Goal: Task Accomplishment & Management: Complete application form

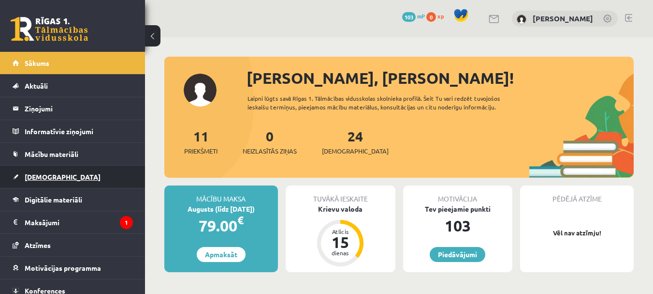
click at [100, 166] on link "[DEMOGRAPHIC_DATA]" at bounding box center [73, 176] width 120 height 22
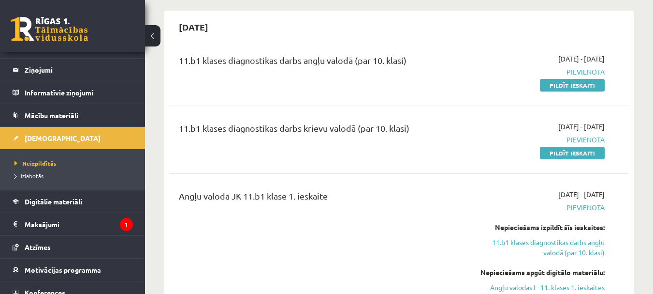
scroll to position [51, 0]
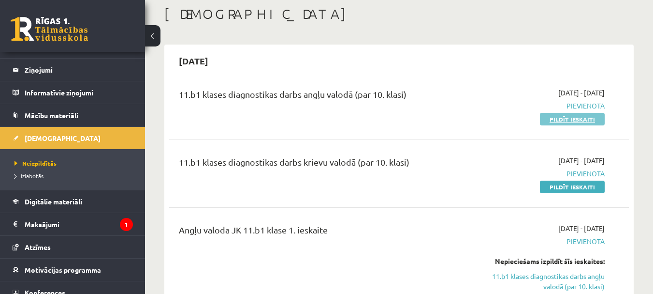
click at [600, 117] on link "Pildīt ieskaiti" at bounding box center [572, 119] width 65 height 13
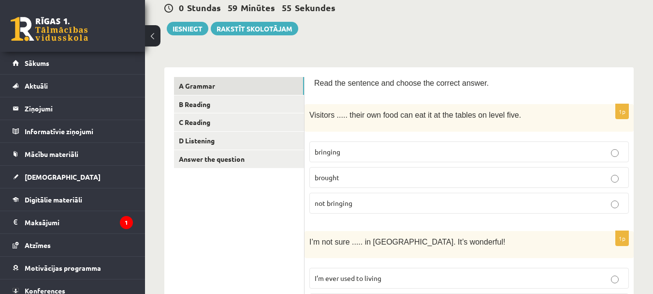
scroll to position [116, 0]
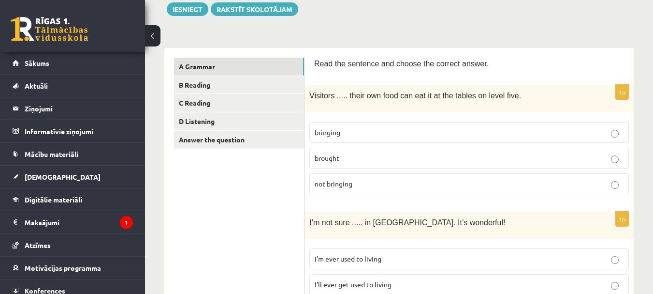
click at [372, 135] on p "bringing" at bounding box center [469, 132] width 309 height 10
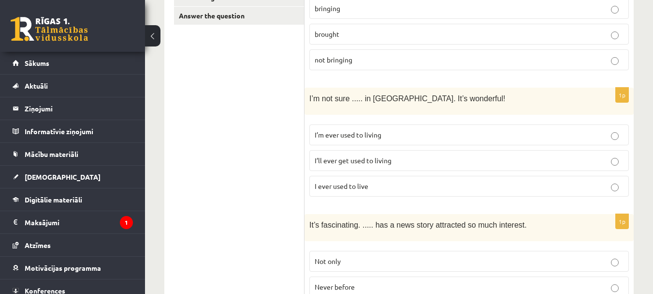
scroll to position [235, 0]
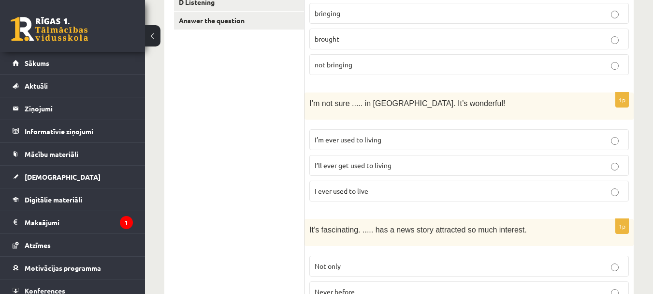
click at [421, 165] on p "I’ll ever get used to living" at bounding box center [469, 165] width 309 height 10
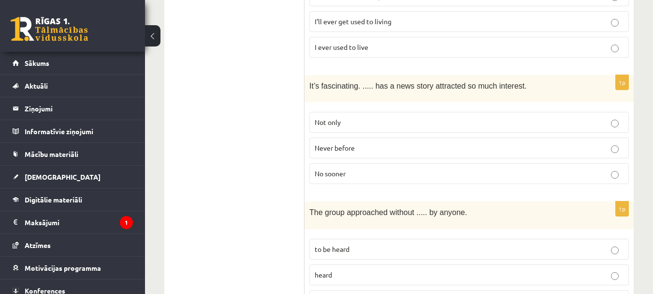
scroll to position [388, 0]
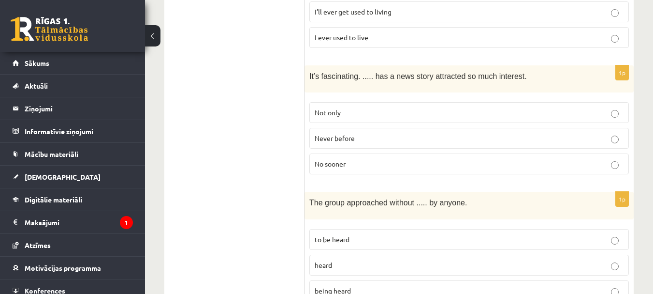
click at [422, 112] on p "Not only" at bounding box center [469, 112] width 309 height 10
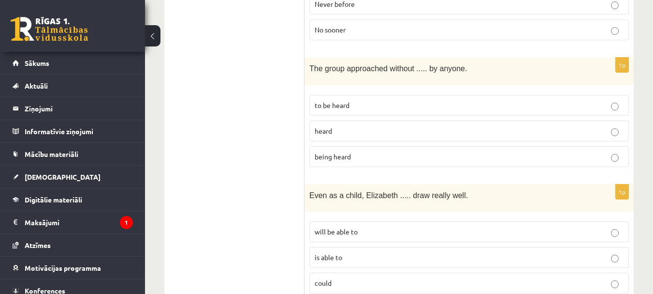
scroll to position [527, 0]
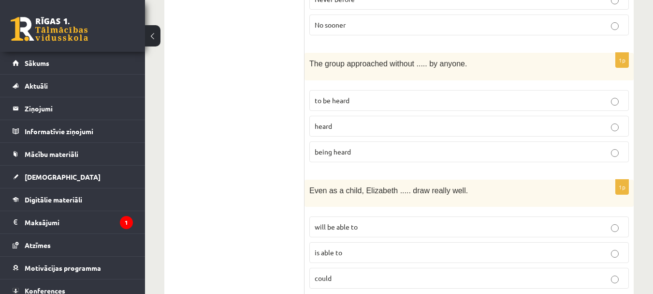
click at [599, 95] on p "to be heard" at bounding box center [469, 100] width 309 height 10
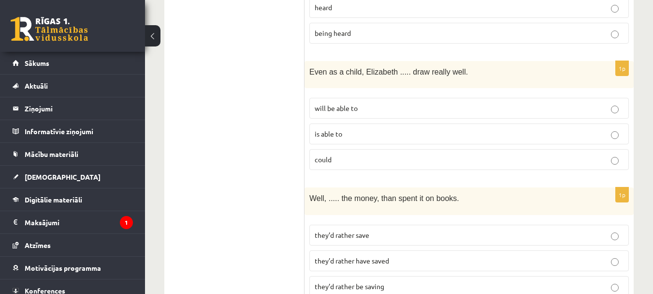
scroll to position [651, 0]
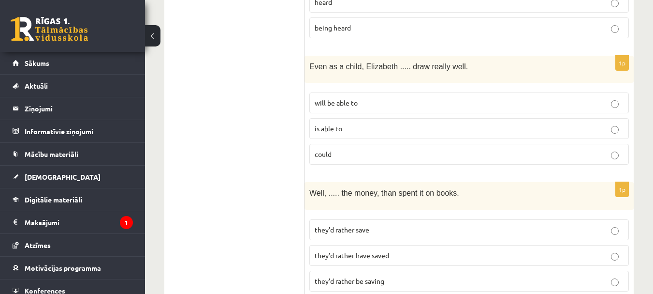
click at [604, 123] on p "is able to" at bounding box center [469, 128] width 309 height 10
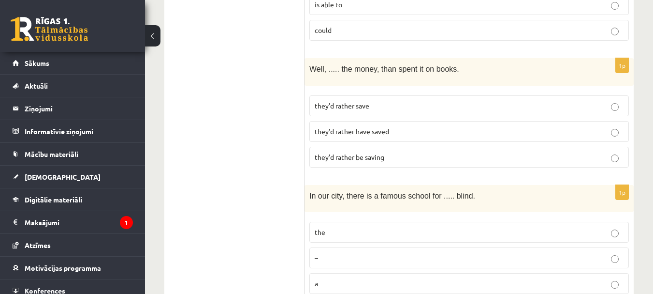
scroll to position [780, 0]
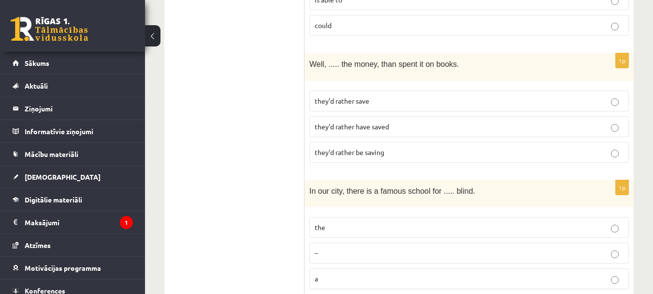
click at [509, 123] on p "they’d rather have saved" at bounding box center [469, 126] width 309 height 10
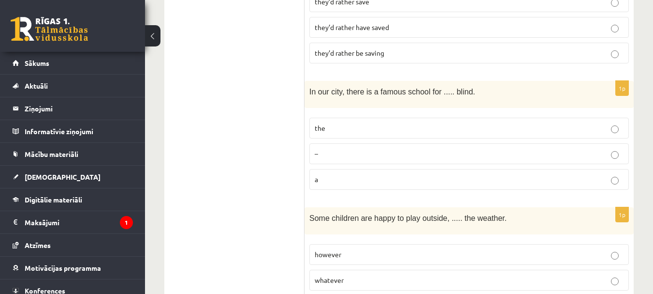
scroll to position [888, 0]
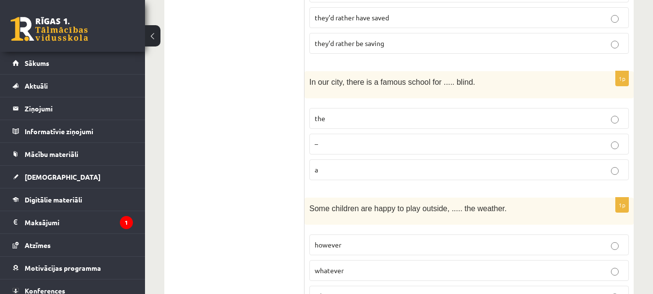
click at [508, 144] on p "–" at bounding box center [469, 144] width 309 height 10
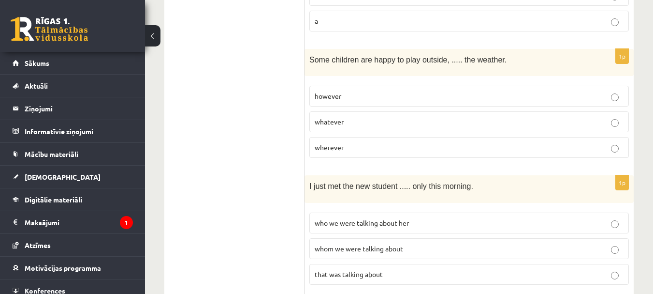
scroll to position [1042, 0]
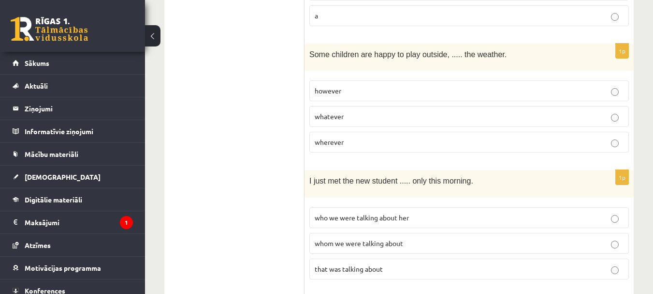
click at [510, 87] on p "however" at bounding box center [469, 91] width 309 height 10
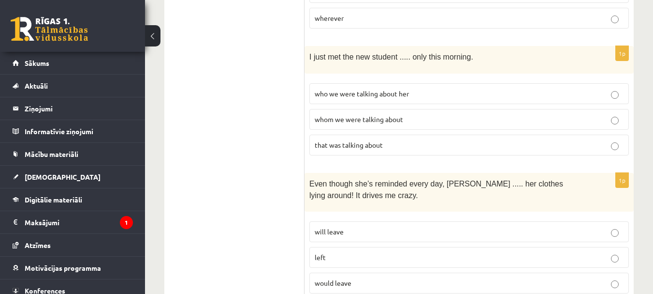
scroll to position [1161, 0]
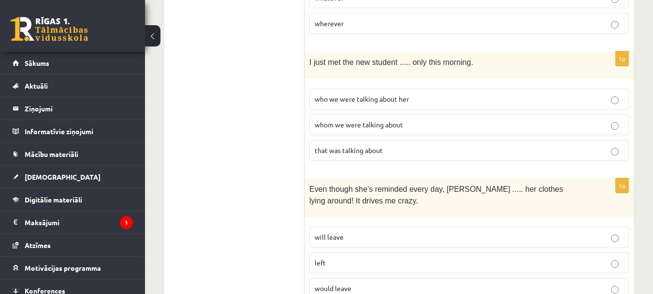
click at [578, 119] on p "whom we were talking about" at bounding box center [469, 124] width 309 height 10
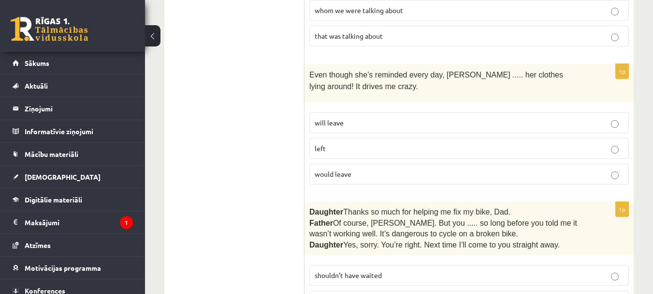
scroll to position [1295, 0]
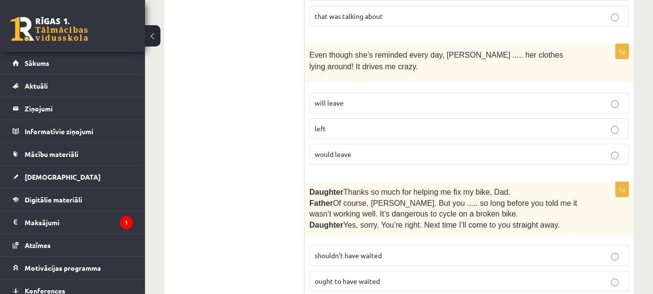
click at [595, 123] on p "left" at bounding box center [469, 128] width 309 height 10
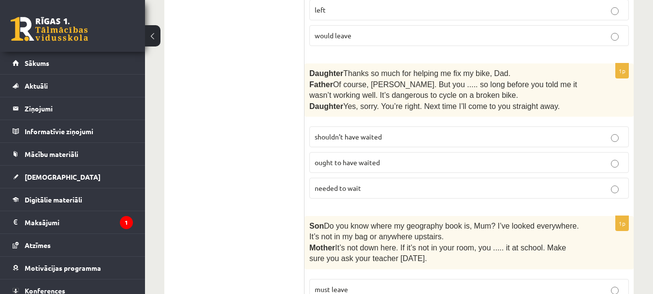
scroll to position [1423, 0]
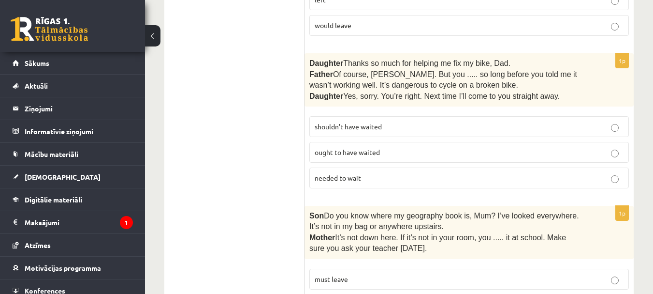
click at [515, 116] on label "shouldn’t have waited" at bounding box center [470, 126] width 320 height 21
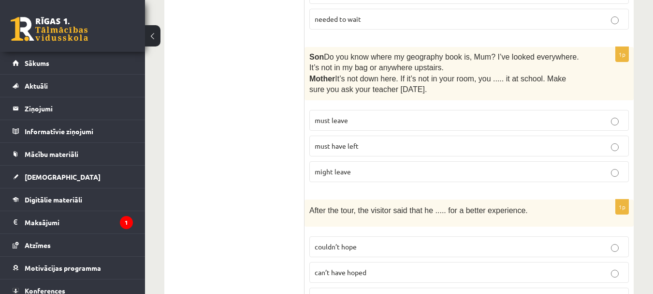
scroll to position [1587, 0]
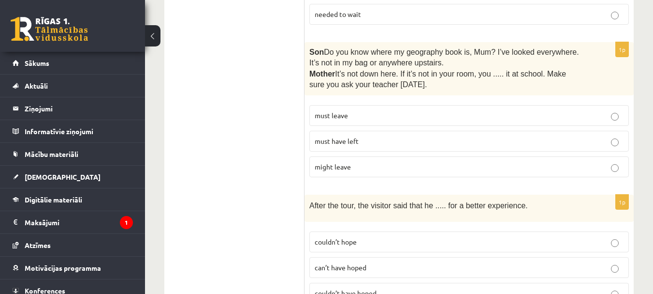
click at [572, 139] on p "must have left" at bounding box center [469, 141] width 309 height 10
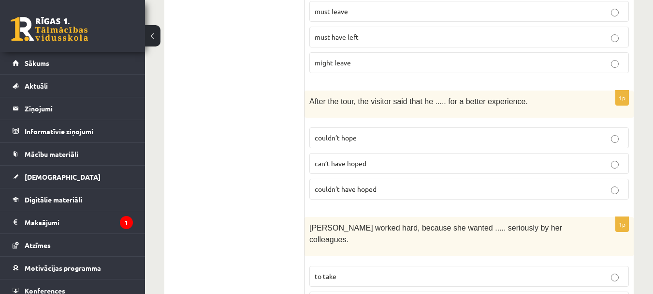
scroll to position [1696, 0]
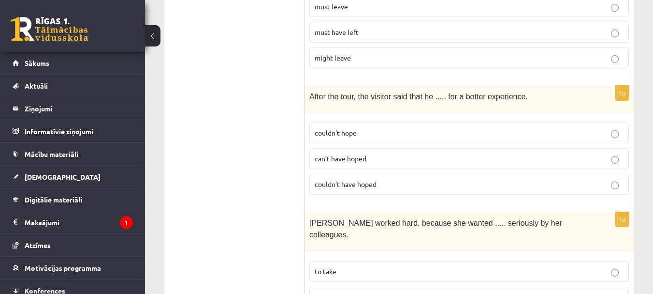
click at [588, 153] on p "can’t have hoped" at bounding box center [469, 158] width 309 height 10
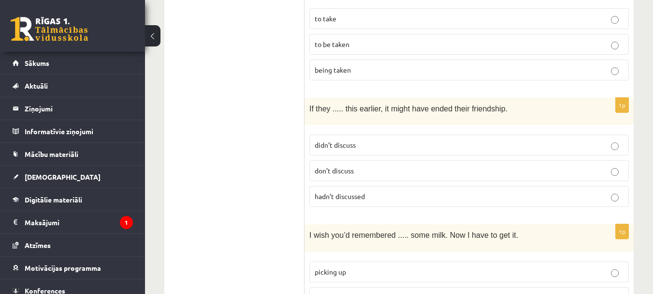
scroll to position [1958, 0]
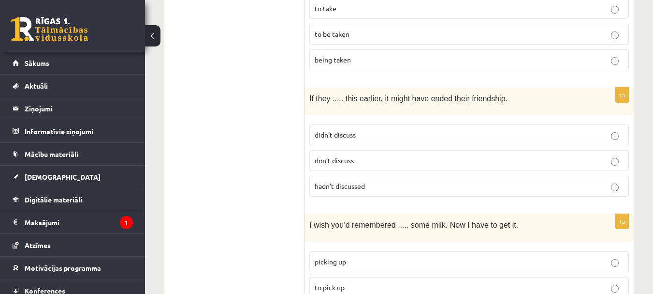
click at [532, 130] on p "didn’t discuss" at bounding box center [469, 135] width 309 height 10
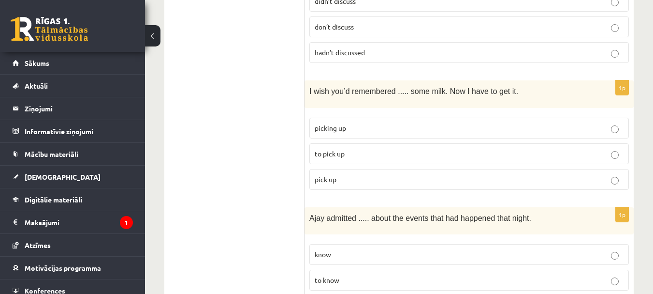
scroll to position [2087, 0]
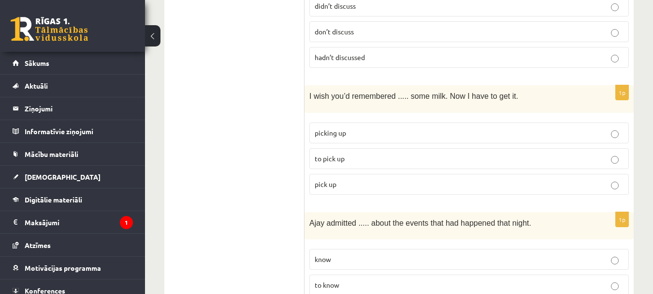
click at [552, 148] on label "to pick up" at bounding box center [470, 158] width 320 height 21
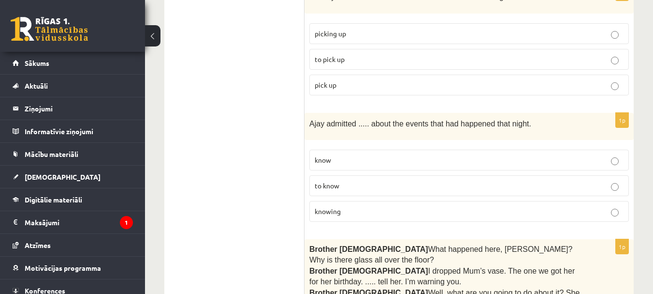
scroll to position [2191, 0]
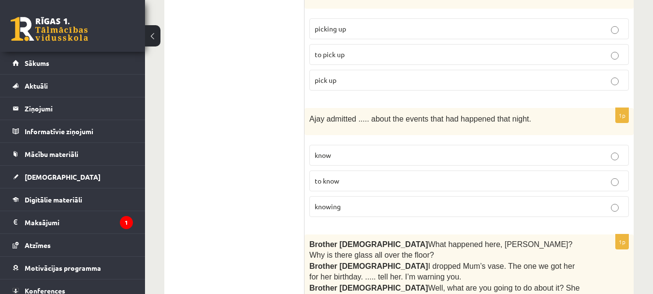
click at [576, 201] on p "knowing" at bounding box center [469, 206] width 309 height 10
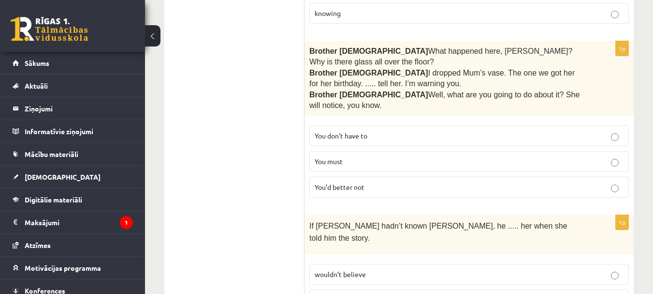
scroll to position [2374, 0]
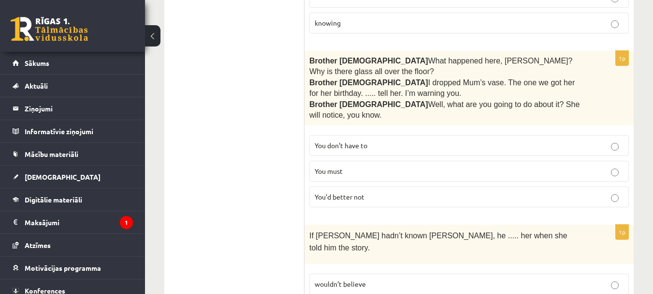
click at [600, 161] on label "You must" at bounding box center [470, 171] width 320 height 21
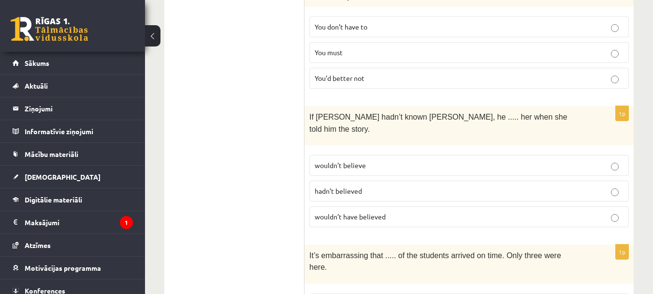
scroll to position [2507, 0]
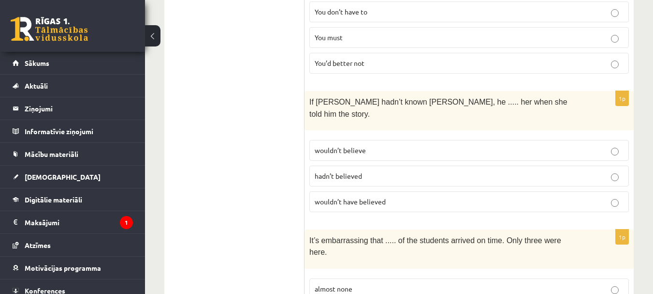
click at [614, 140] on label "wouldn’t believe" at bounding box center [470, 150] width 320 height 21
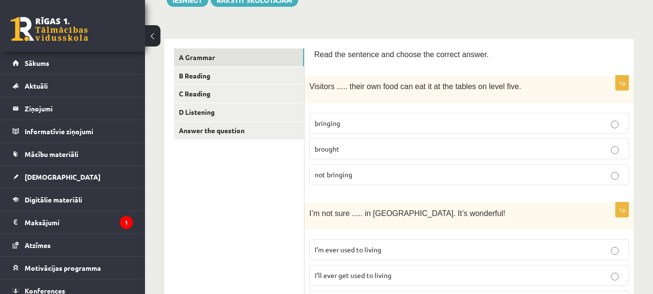
scroll to position [0, 0]
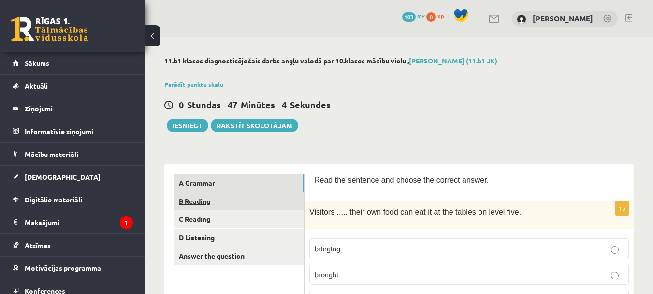
click at [227, 206] on link "B Reading" at bounding box center [239, 201] width 130 height 18
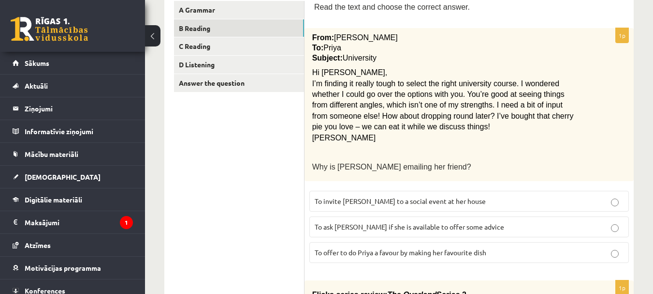
scroll to position [170, 0]
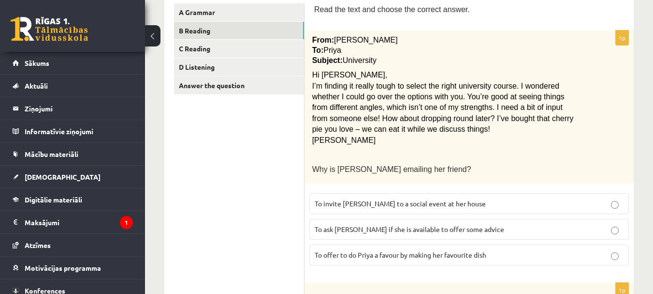
click at [567, 224] on p "To ask Priya if she is available to offer some advice" at bounding box center [469, 229] width 309 height 10
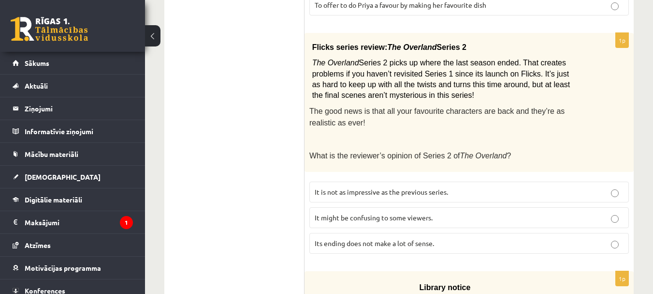
scroll to position [423, 0]
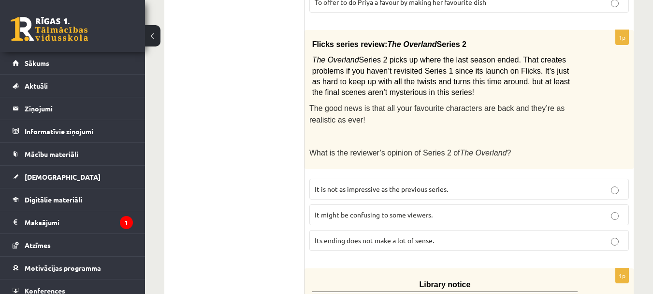
click at [546, 185] on p "It is not as impressive as the previous series." at bounding box center [469, 189] width 309 height 10
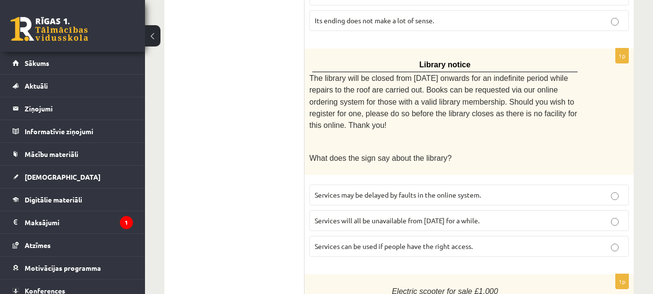
scroll to position [639, 0]
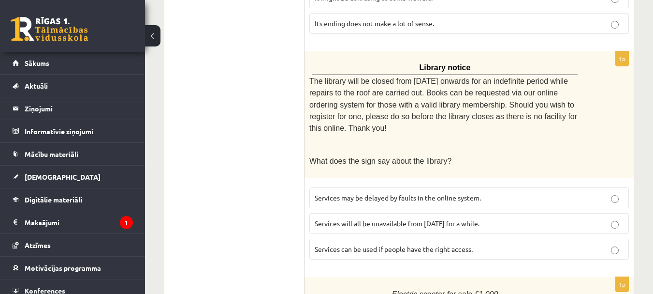
click at [574, 244] on p "Services can be used if people have the right access." at bounding box center [469, 249] width 309 height 10
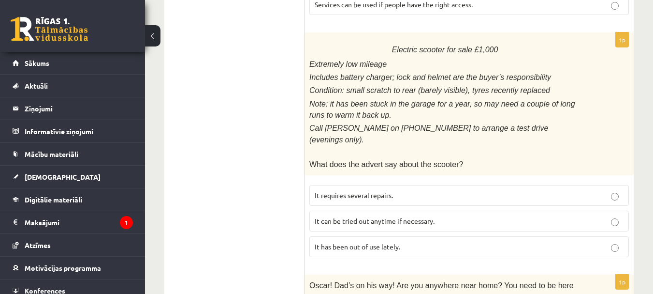
scroll to position [867, 0]
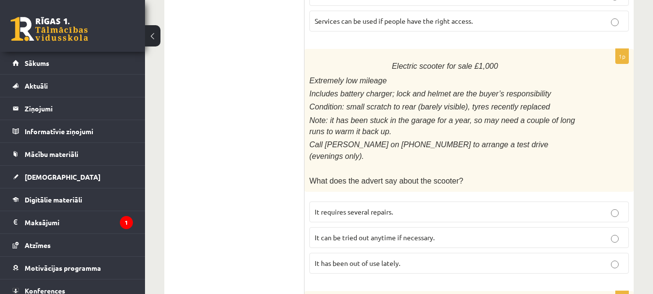
click at [566, 258] on p "It has been out of use lately." at bounding box center [469, 263] width 309 height 10
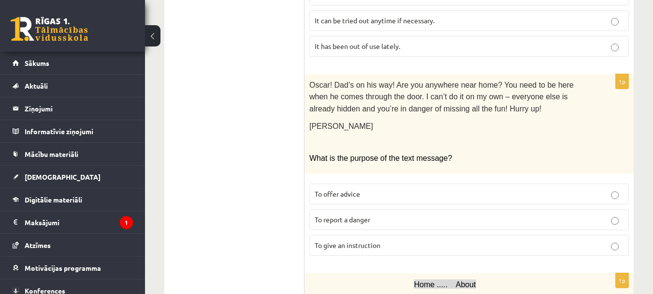
scroll to position [1081, 0]
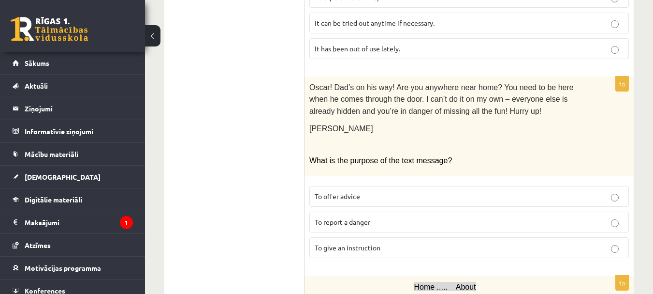
click at [624, 211] on label "To report a danger" at bounding box center [470, 221] width 320 height 21
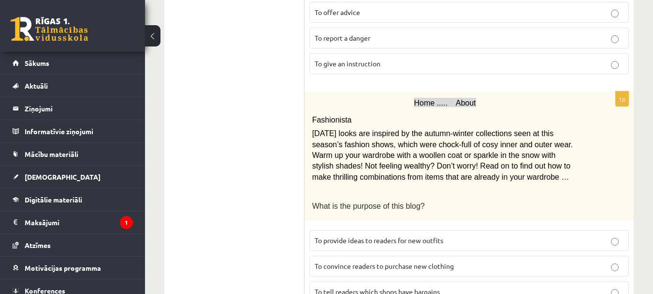
scroll to position [1273, 0]
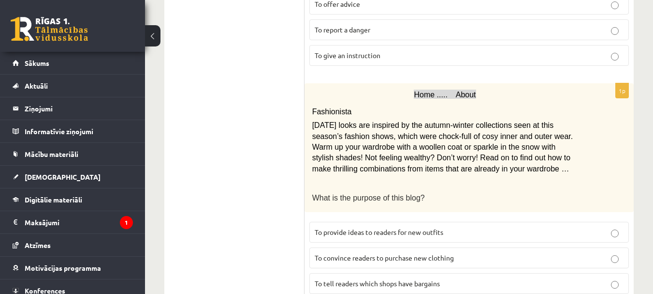
click at [590, 252] on p "To convince readers to purchase new clothing" at bounding box center [469, 257] width 309 height 10
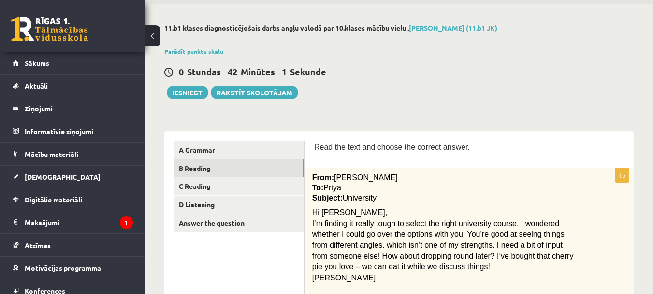
scroll to position [0, 0]
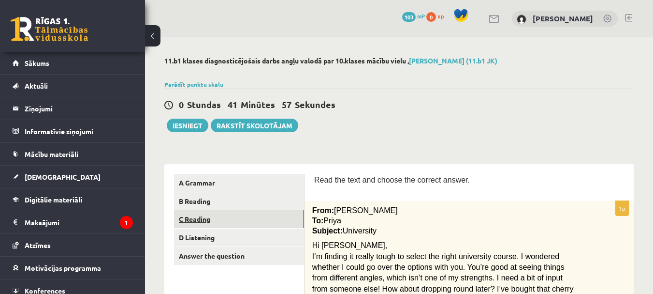
click at [281, 218] on link "C Reading" at bounding box center [239, 219] width 130 height 18
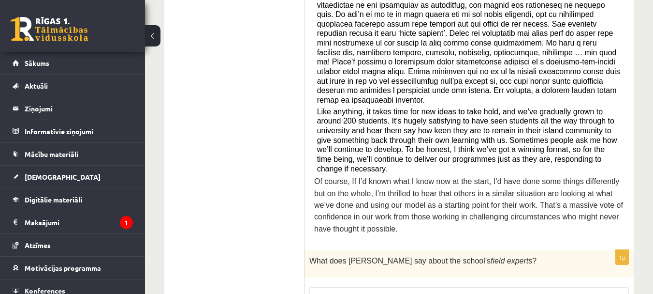
scroll to position [446, 0]
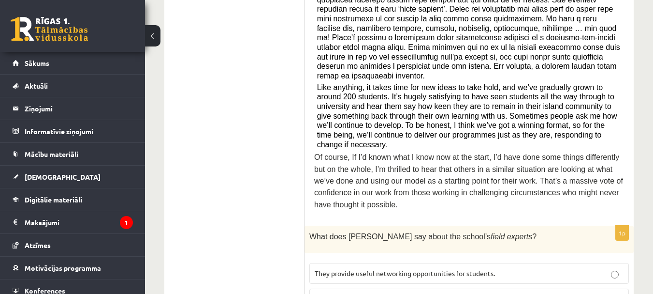
click at [540, 288] on label "They offer students an insight into potential careers." at bounding box center [470, 298] width 320 height 21
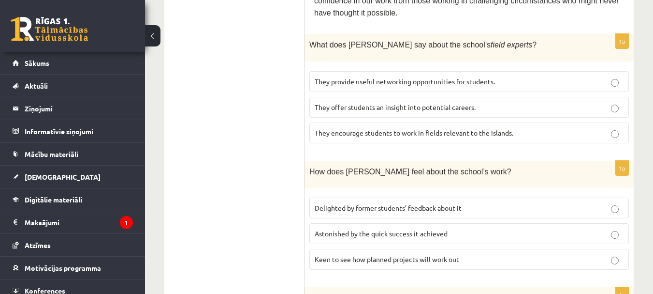
scroll to position [666, 0]
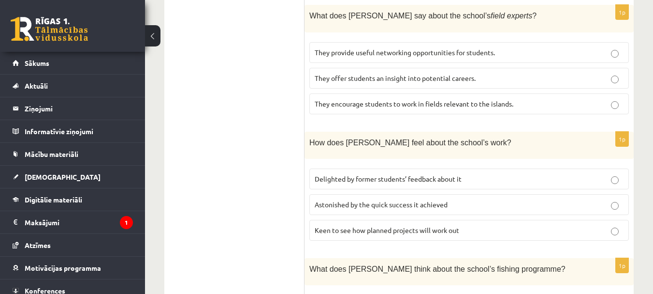
click at [552, 174] on p "Delighted by former students’ feedback about it" at bounding box center [469, 179] width 309 height 10
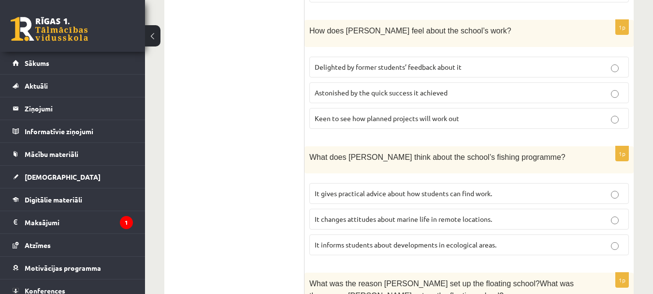
scroll to position [810, 0]
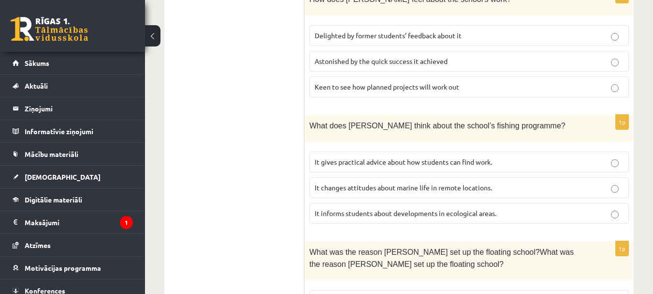
click at [607, 208] on p "It informs students about developments in ecological areas." at bounding box center [469, 213] width 309 height 10
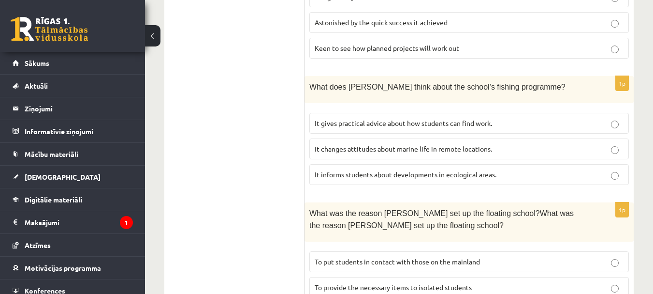
scroll to position [855, 0]
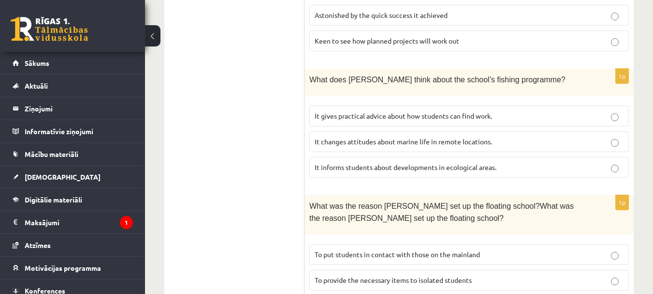
click at [582, 275] on p "To provide the necessary items to isolated students" at bounding box center [469, 280] width 309 height 10
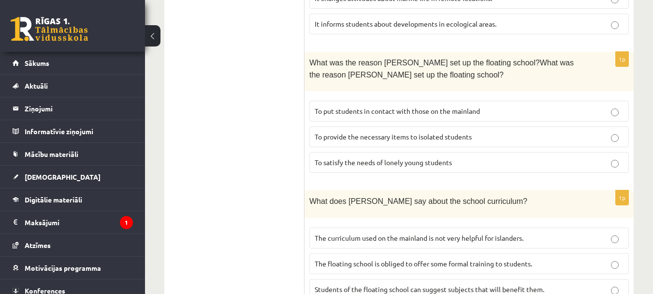
scroll to position [1001, 0]
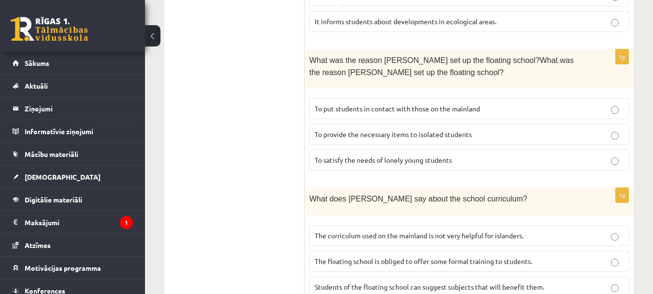
click at [607, 220] on fieldset "The curriculum used on the mainland is not very helpful for islanders. The floa…" at bounding box center [470, 260] width 320 height 80
drag, startPoint x: 653, startPoint y: 221, endPoint x: 657, endPoint y: 234, distance: 12.8
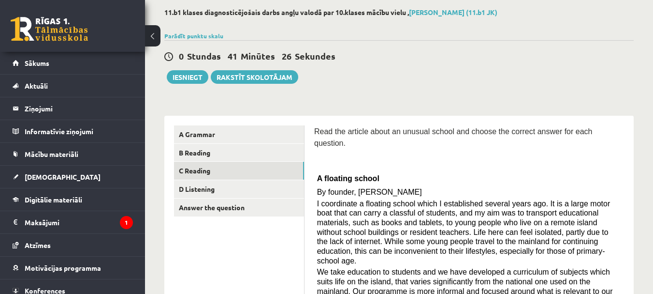
scroll to position [46, 0]
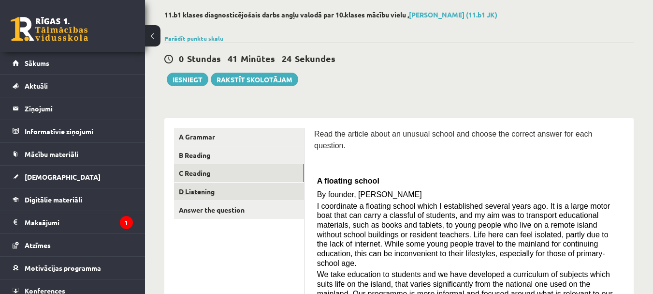
click at [271, 189] on link "D Listening" at bounding box center [239, 191] width 130 height 18
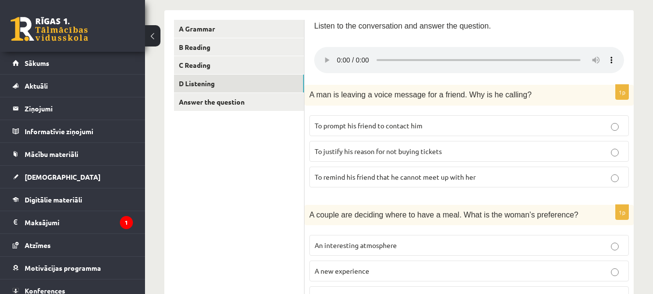
scroll to position [157, 0]
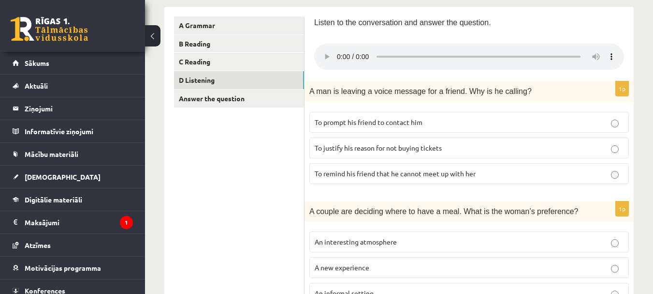
click at [414, 171] on span "To remind his friend that he cannot meet up with her" at bounding box center [395, 173] width 161 height 9
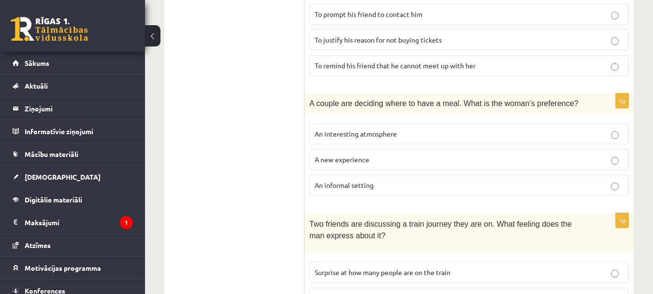
scroll to position [268, 0]
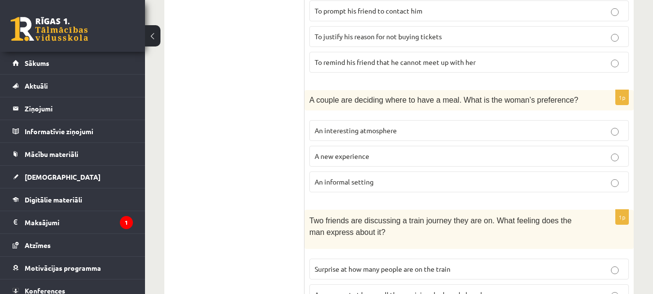
click at [545, 140] on label "An interesting atmosphere" at bounding box center [470, 130] width 320 height 21
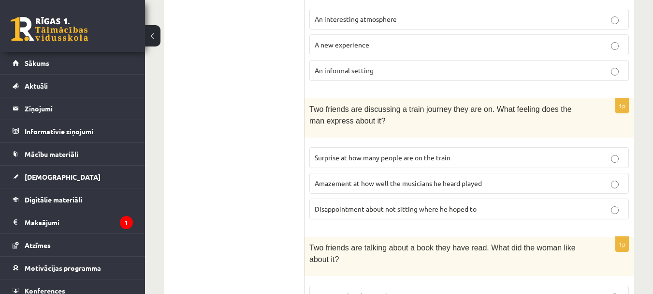
scroll to position [414, 0]
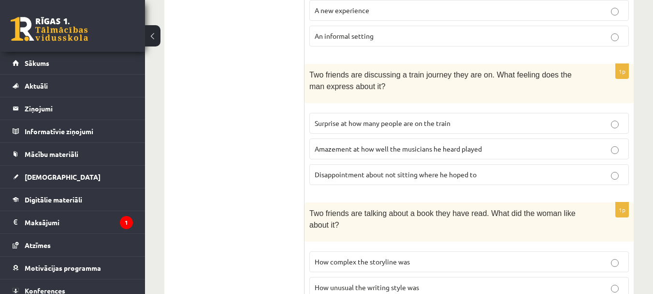
click at [494, 176] on p "Disappointment about not sitting where he hoped to" at bounding box center [469, 174] width 309 height 10
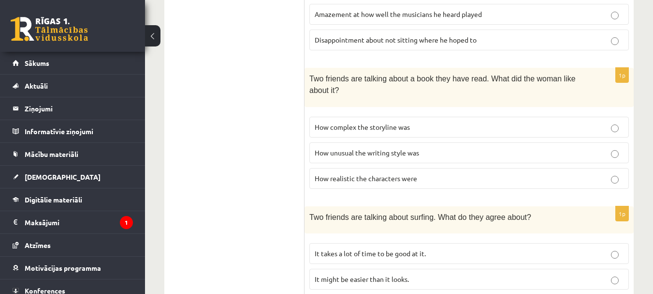
click at [586, 148] on p "How unusual the writing style was" at bounding box center [469, 152] width 309 height 10
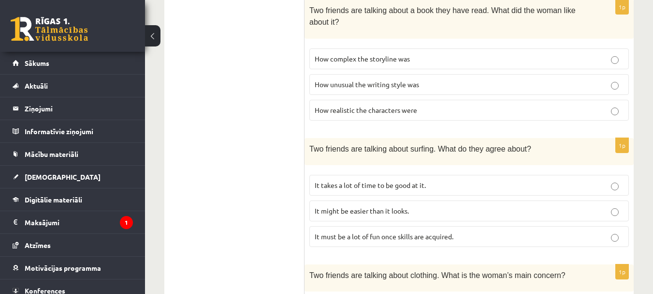
scroll to position [651, 0]
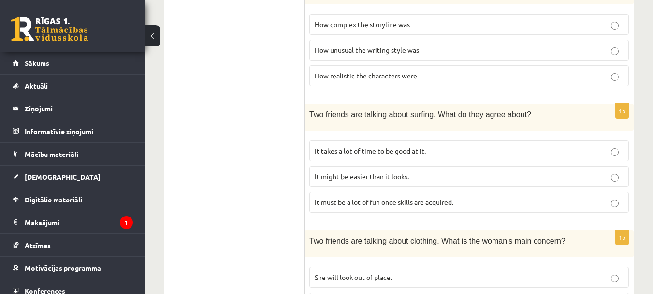
click at [570, 199] on p "It must be a lot of fun once skills are acquired." at bounding box center [469, 202] width 309 height 10
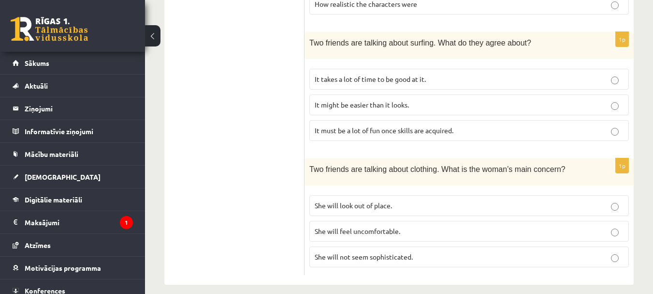
scroll to position [730, 0]
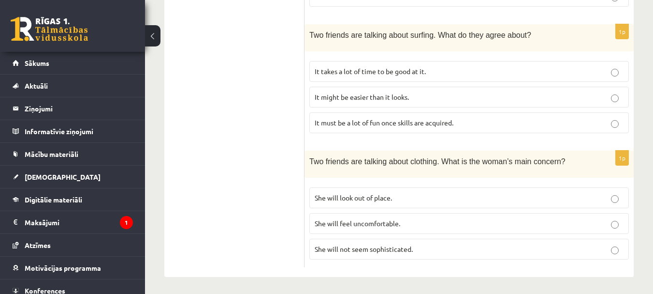
click at [545, 205] on label "She will look out of place." at bounding box center [470, 197] width 320 height 21
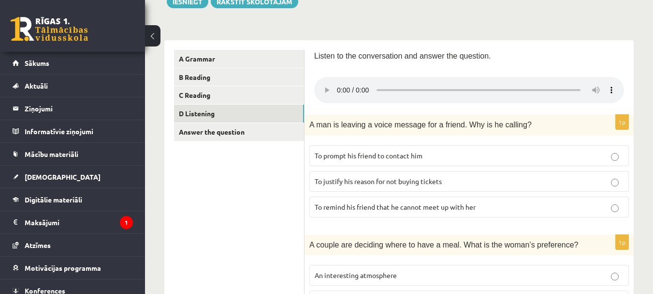
scroll to position [122, 0]
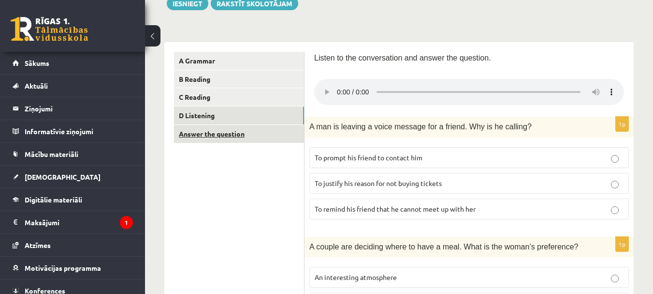
click at [280, 134] on link "Answer the question" at bounding box center [239, 134] width 130 height 18
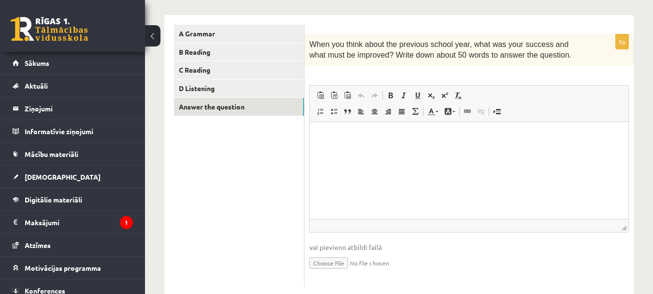
scroll to position [151, 0]
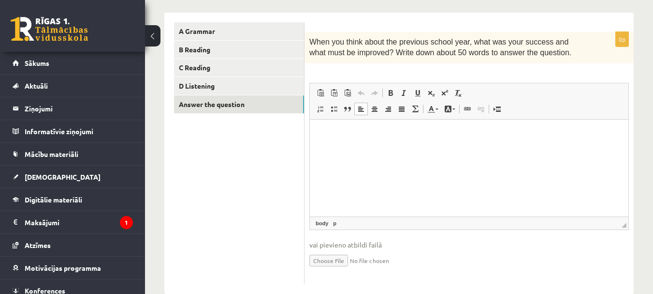
click at [341, 145] on html at bounding box center [469, 133] width 319 height 29
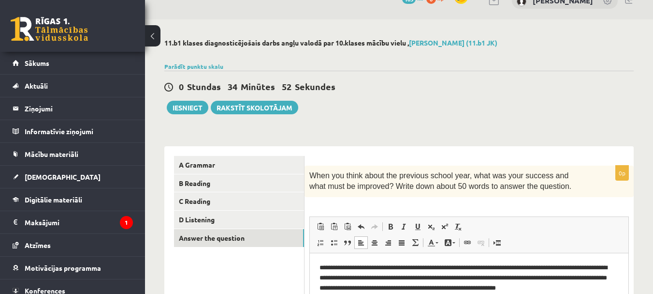
scroll to position [0, 0]
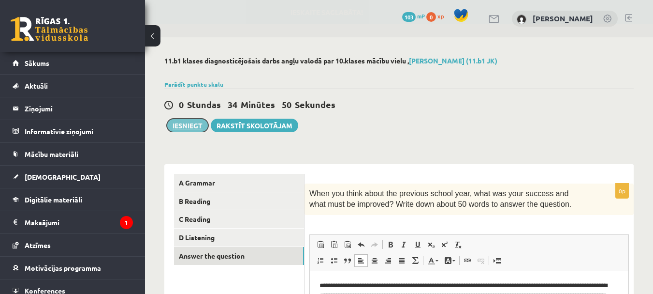
click at [177, 132] on button "Iesniegt" at bounding box center [188, 125] width 42 height 14
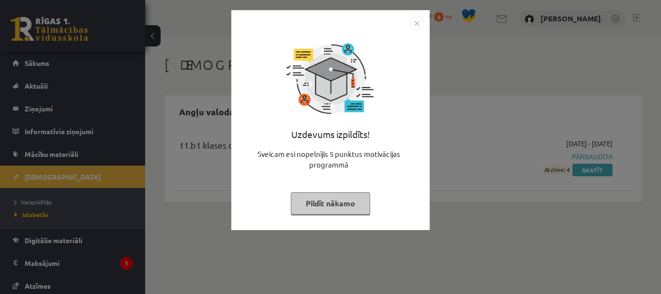
click at [359, 198] on button "Pildīt nākamo" at bounding box center [330, 203] width 79 height 22
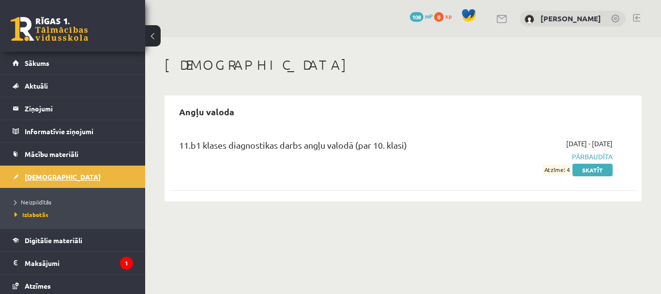
click at [85, 177] on link "[DEMOGRAPHIC_DATA]" at bounding box center [73, 176] width 120 height 22
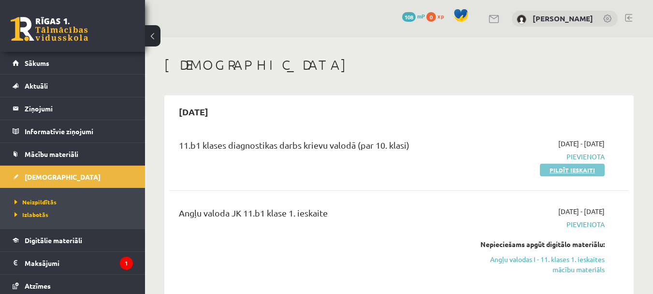
click at [590, 175] on link "Pildīt ieskaiti" at bounding box center [572, 169] width 65 height 13
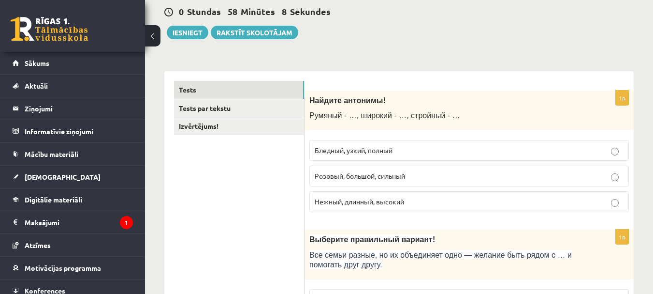
scroll to position [99, 0]
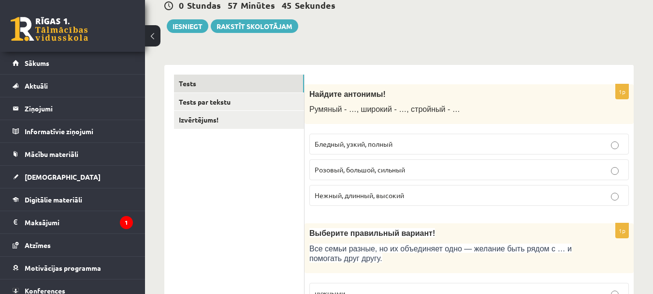
click at [575, 146] on p "Бледный, узкий, полный" at bounding box center [469, 144] width 309 height 10
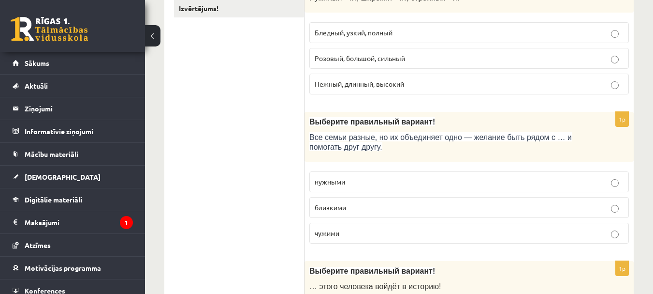
scroll to position [205, 0]
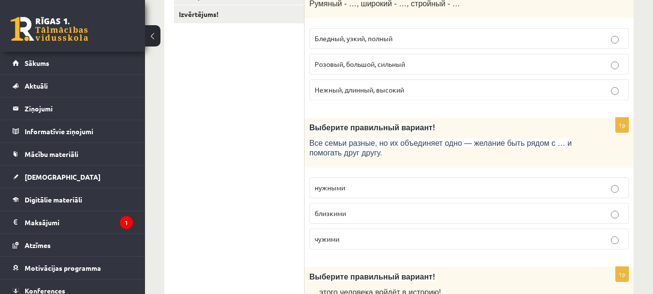
click at [599, 213] on p "близкими" at bounding box center [469, 213] width 309 height 10
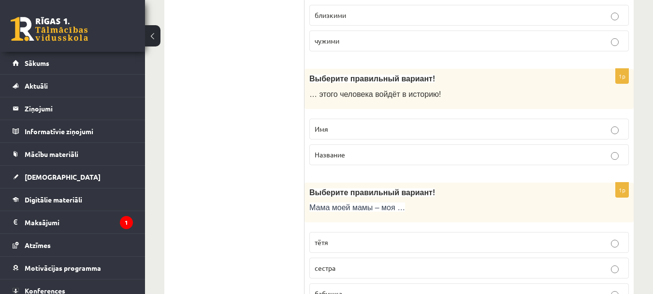
scroll to position [464, 0]
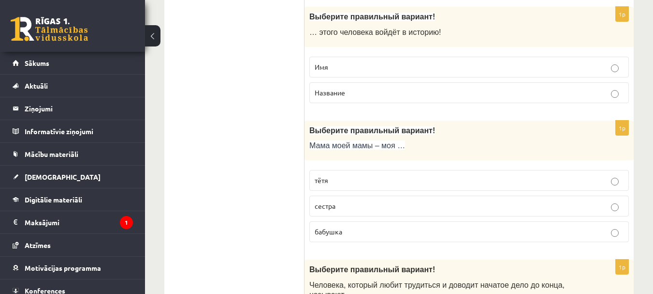
click at [588, 74] on label "Имя" at bounding box center [470, 67] width 320 height 21
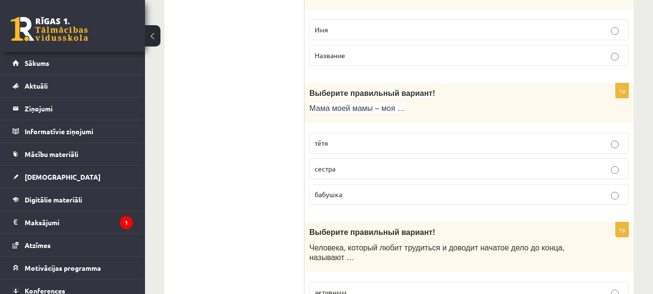
scroll to position [526, 0]
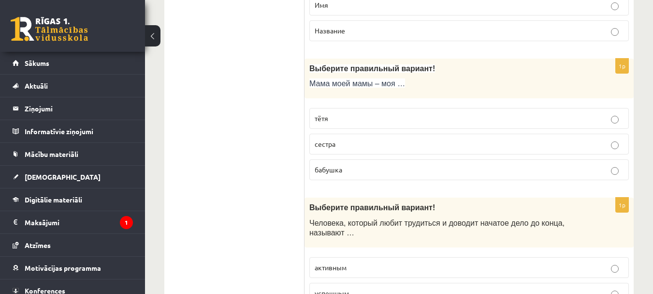
click at [582, 170] on p "бабушка" at bounding box center [469, 169] width 309 height 10
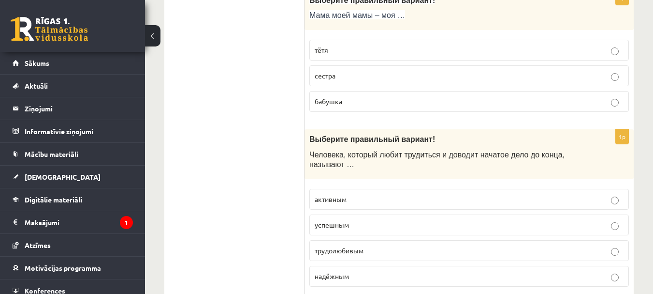
scroll to position [675, 0]
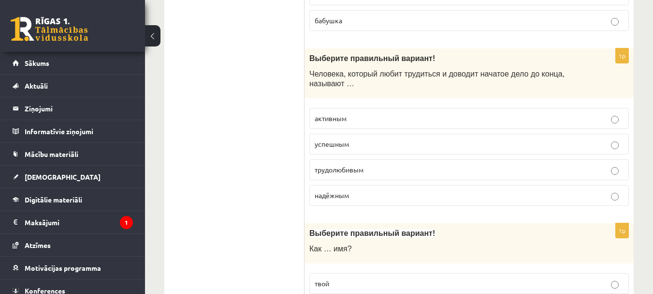
click at [592, 167] on p "трудолюбивым" at bounding box center [469, 169] width 309 height 10
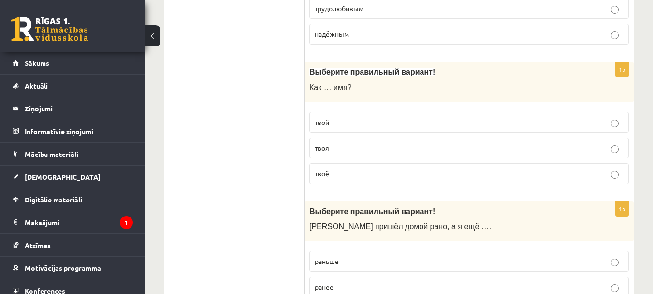
scroll to position [842, 0]
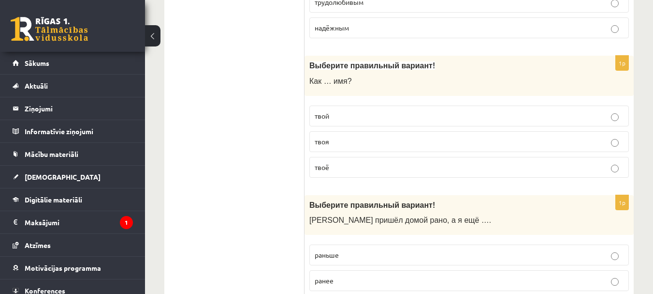
click at [507, 172] on label "твоё" at bounding box center [470, 167] width 320 height 21
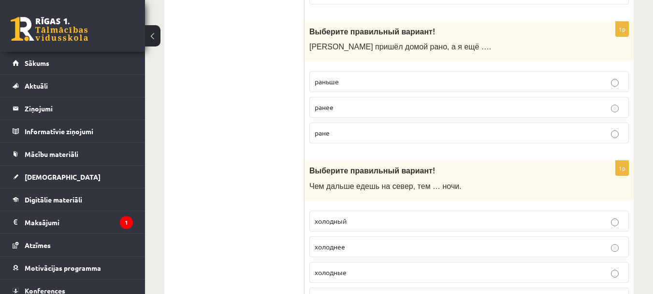
scroll to position [1009, 0]
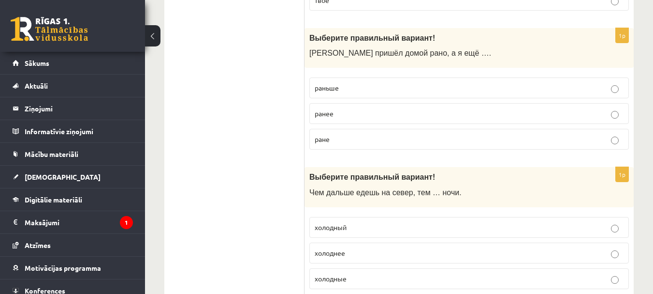
click at [529, 93] on p "раньше" at bounding box center [469, 88] width 309 height 10
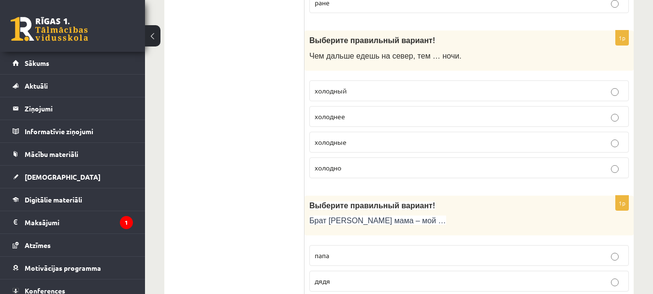
scroll to position [1158, 0]
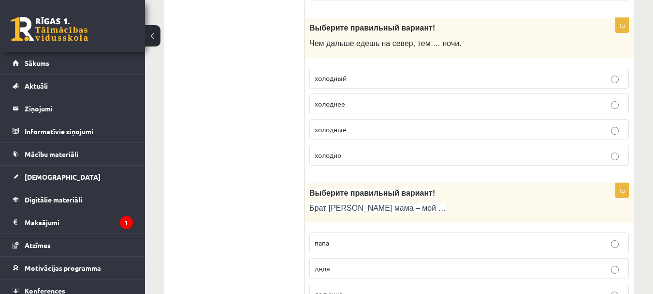
click at [581, 130] on p "холодные" at bounding box center [469, 129] width 309 height 10
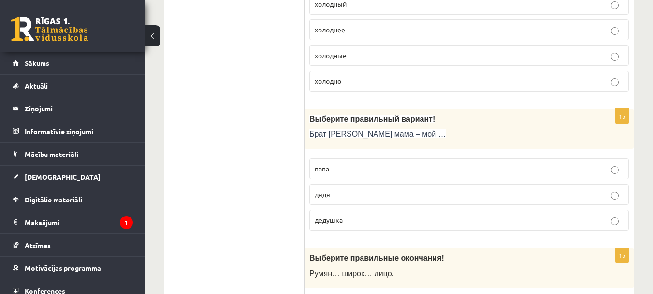
scroll to position [1257, 0]
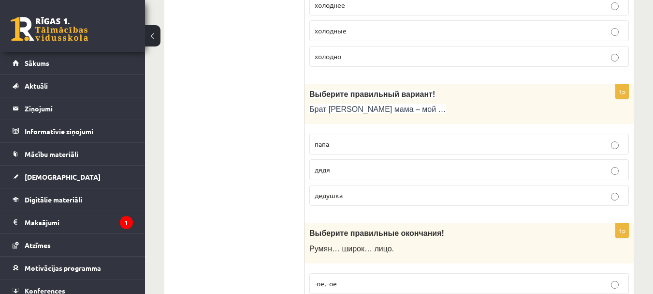
click at [581, 164] on label "дядя" at bounding box center [470, 169] width 320 height 21
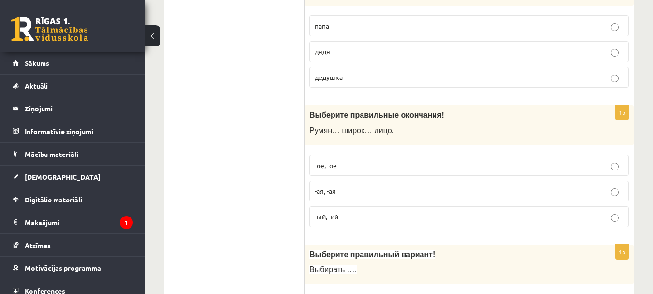
scroll to position [1400, 0]
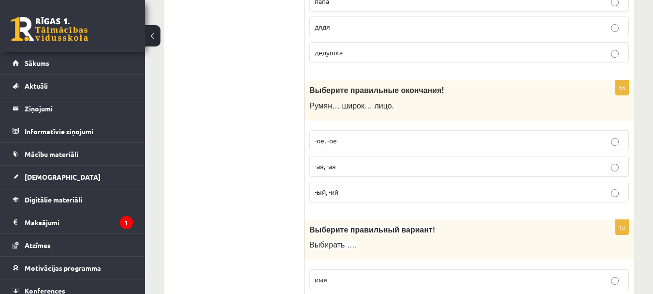
click at [552, 143] on p "-ое, -ое" at bounding box center [469, 140] width 309 height 10
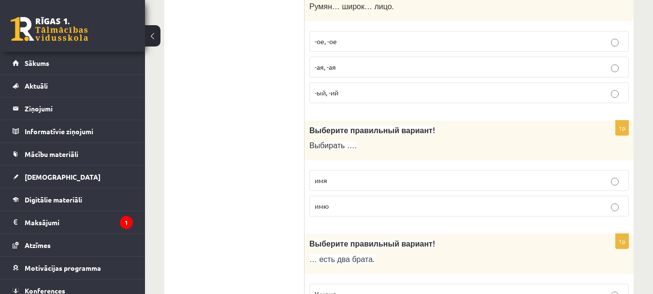
scroll to position [1517, 0]
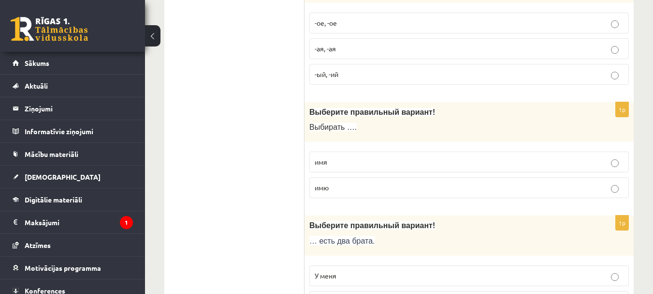
click at [590, 167] on p "имя" at bounding box center [469, 162] width 309 height 10
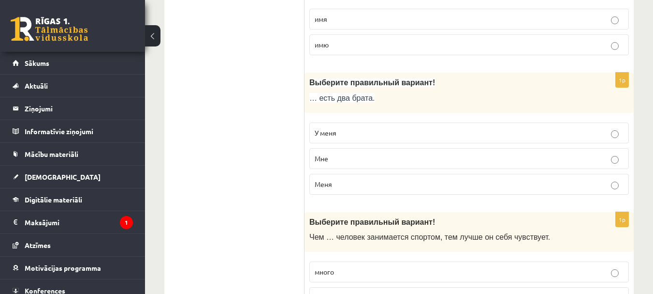
scroll to position [1666, 0]
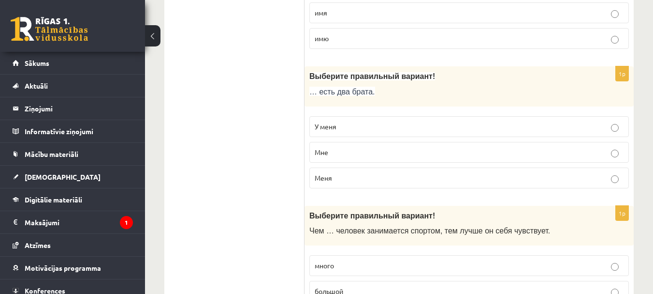
click at [520, 123] on p "У меня" at bounding box center [469, 126] width 309 height 10
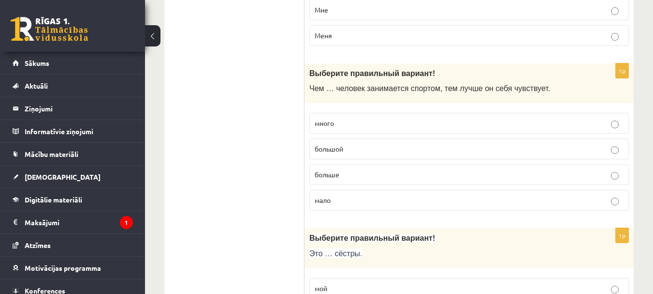
scroll to position [1833, 0]
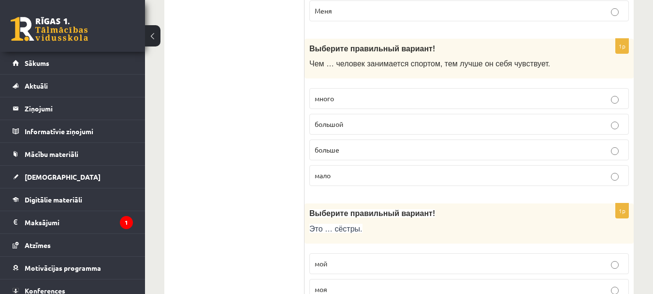
click at [553, 147] on p "больше" at bounding box center [469, 150] width 309 height 10
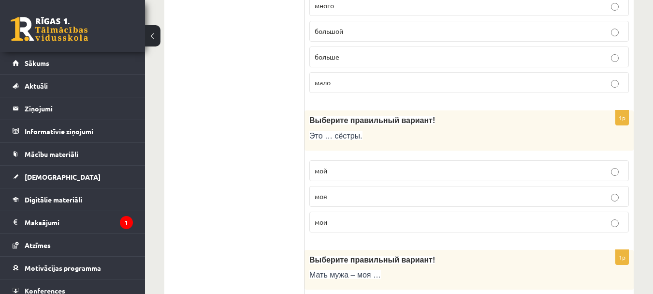
scroll to position [1951, 0]
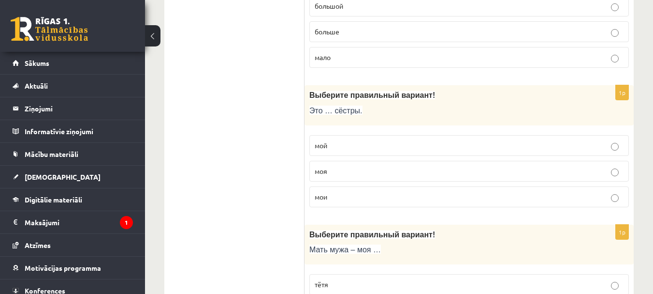
click at [547, 172] on p "моя" at bounding box center [469, 171] width 309 height 10
click at [538, 205] on label "мои" at bounding box center [470, 196] width 320 height 21
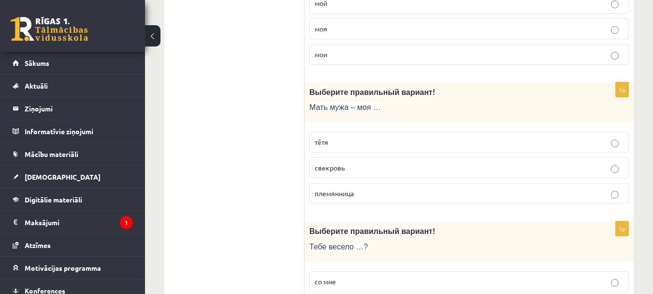
scroll to position [2099, 0]
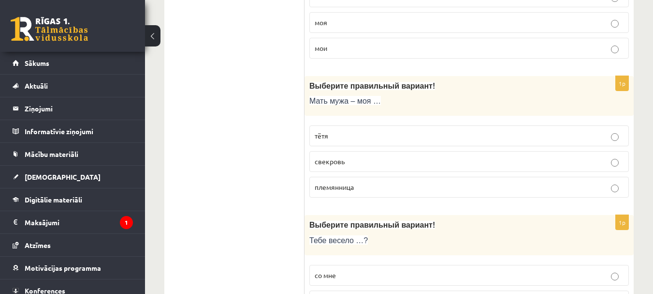
click at [610, 162] on p "свекровь" at bounding box center [469, 161] width 309 height 10
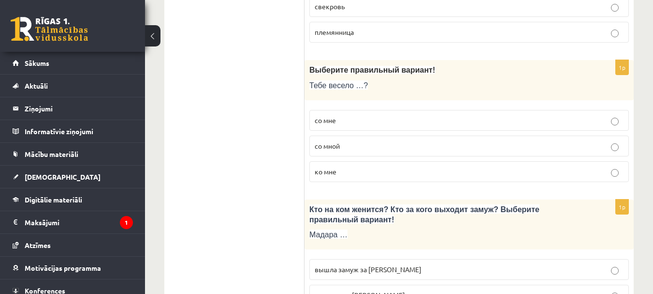
scroll to position [2260, 0]
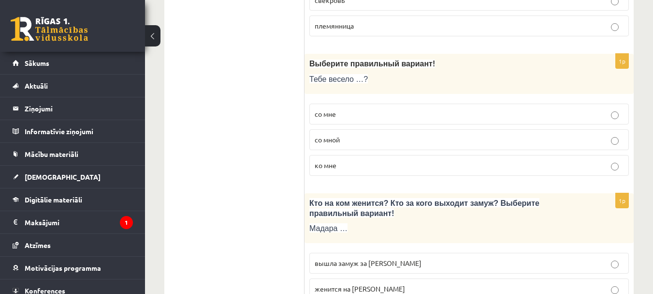
click at [533, 135] on p "со мной" at bounding box center [469, 139] width 309 height 10
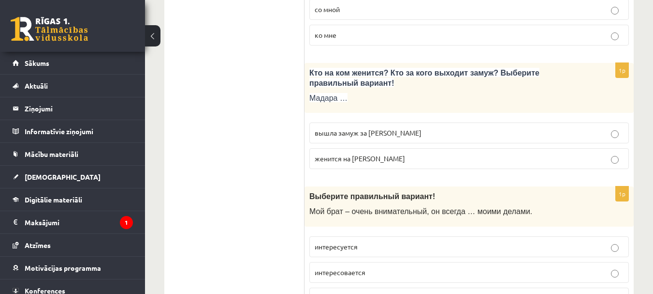
scroll to position [2415, 0]
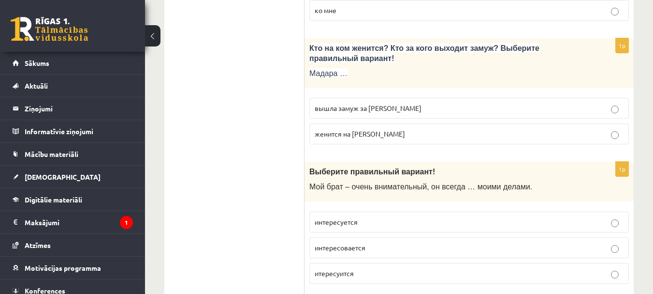
click at [565, 112] on p "вышла замуж за Марка" at bounding box center [469, 108] width 309 height 10
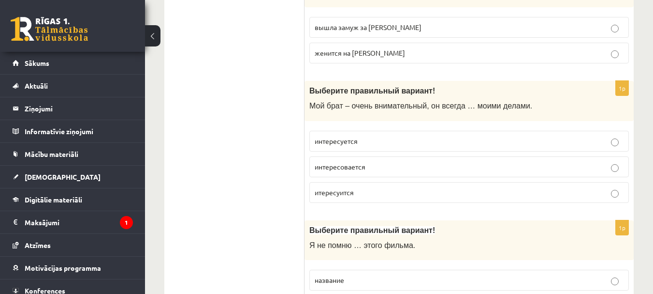
scroll to position [2521, 0]
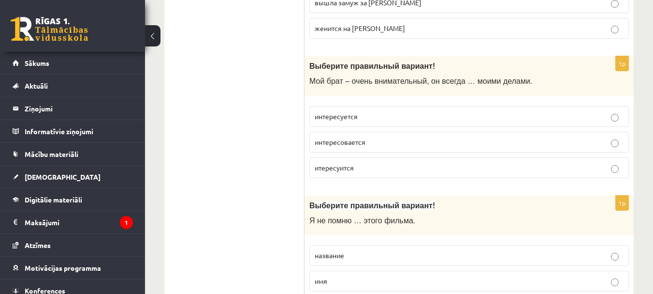
click at [507, 144] on p "интересовается" at bounding box center [469, 142] width 309 height 10
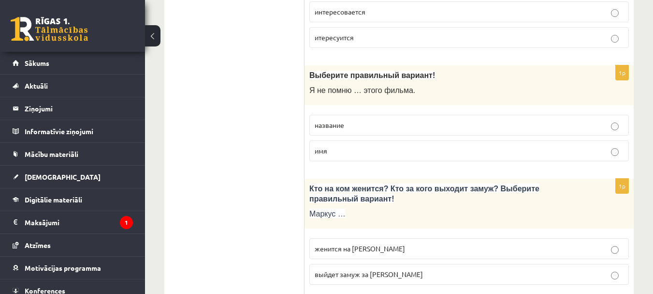
scroll to position [2682, 0]
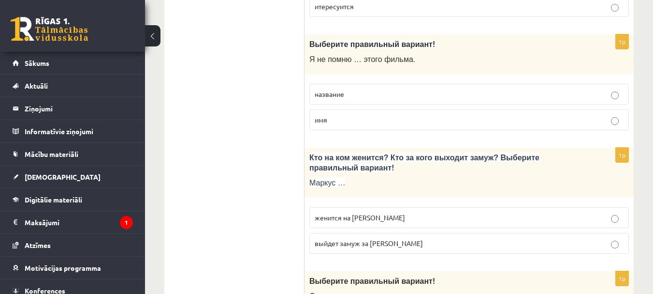
click at [538, 92] on p "название" at bounding box center [469, 94] width 309 height 10
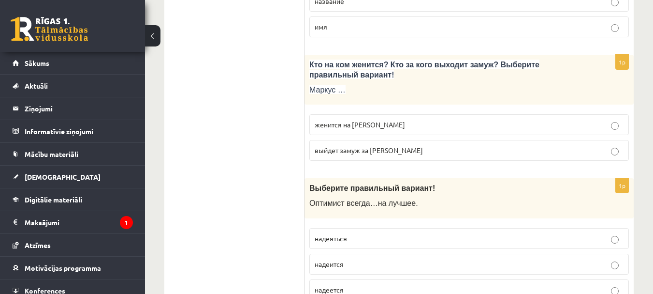
scroll to position [2793, 0]
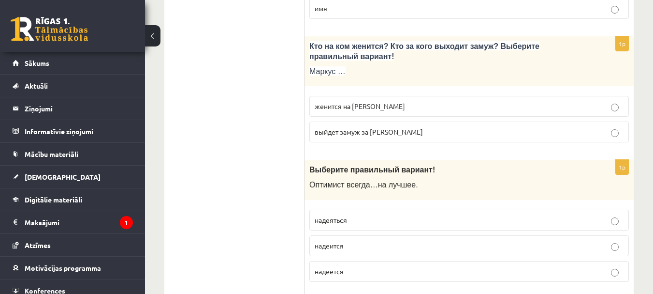
click at [513, 139] on label "выйдет замуж за Агнию" at bounding box center [470, 131] width 320 height 21
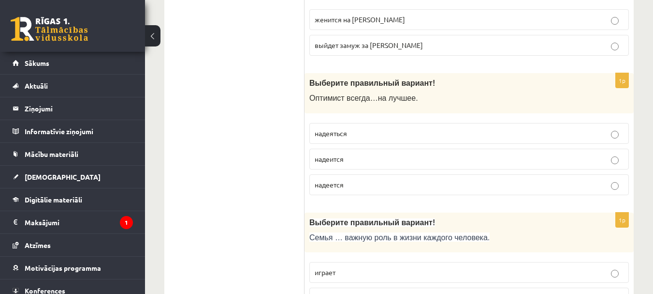
scroll to position [2886, 0]
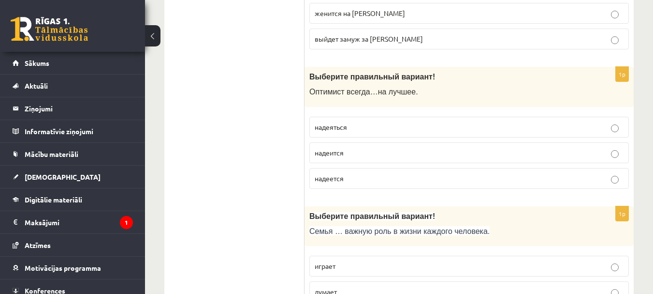
click at [535, 141] on fieldset "надеяться надеится надеется" at bounding box center [470, 152] width 320 height 80
click at [610, 147] on p "надеится" at bounding box center [469, 152] width 309 height 10
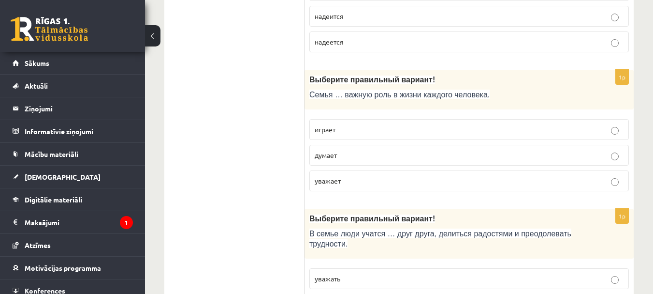
scroll to position [3040, 0]
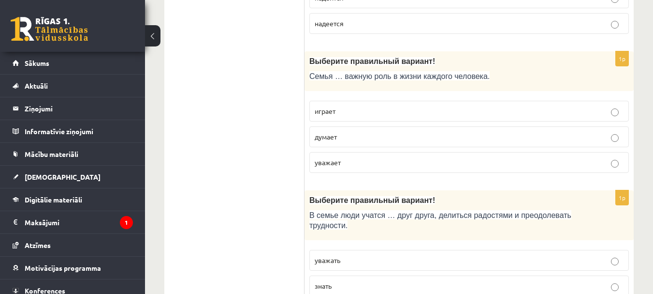
click at [545, 105] on label "играет" at bounding box center [470, 111] width 320 height 21
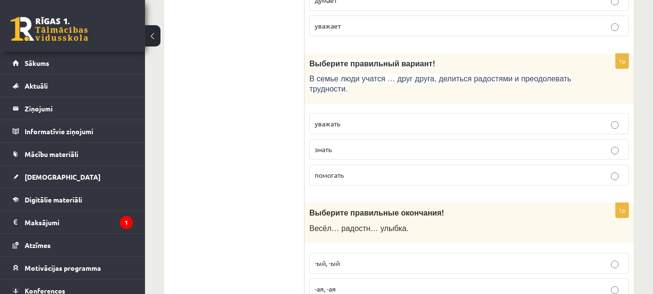
scroll to position [3183, 0]
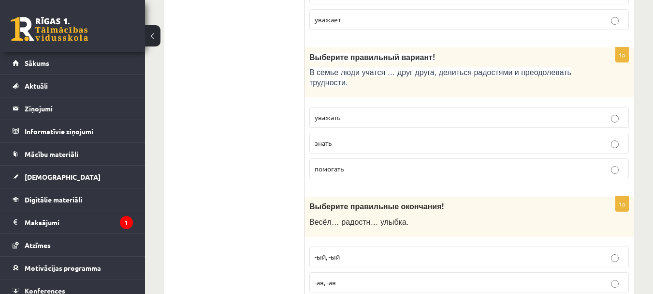
click at [603, 117] on p "уважать" at bounding box center [469, 117] width 309 height 10
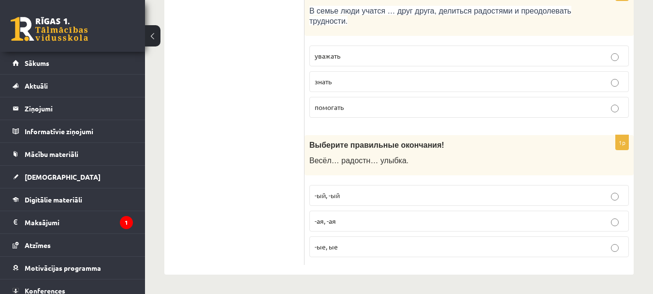
click at [508, 220] on p "-ая, -ая" at bounding box center [469, 221] width 309 height 10
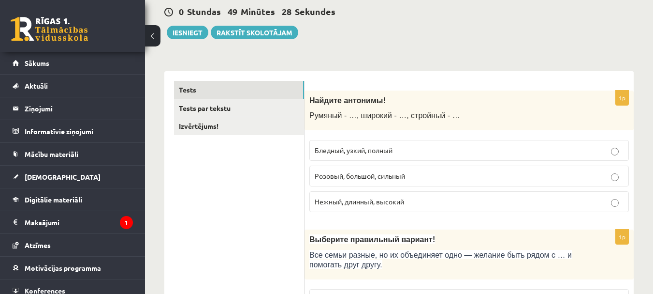
scroll to position [80, 0]
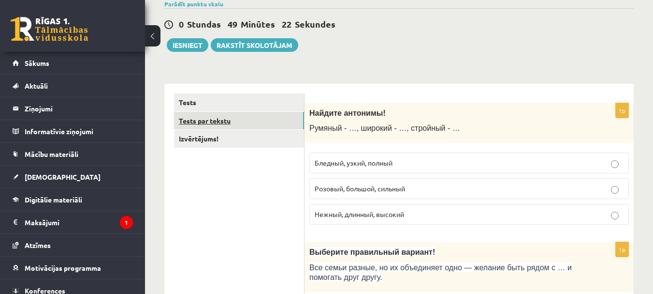
click at [281, 118] on link "Tests par tekstu" at bounding box center [239, 121] width 130 height 18
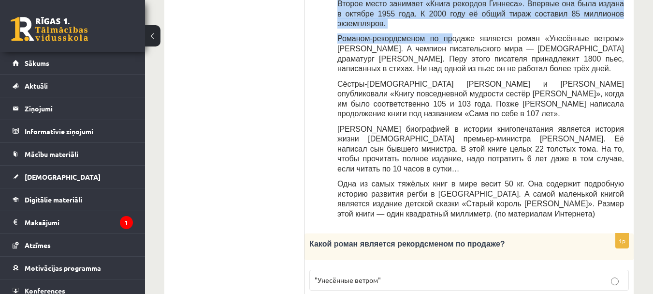
scroll to position [413, 0]
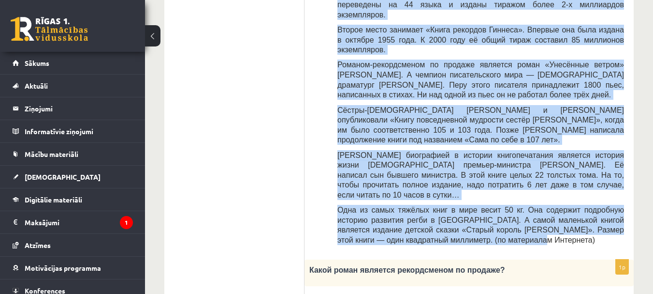
drag, startPoint x: 337, startPoint y: 55, endPoint x: 473, endPoint y: 163, distance: 174.1
click at [473, 163] on div "Прочитайте текст «Интересные факты о книгах», выберите правильный вариант! Инте…" at bounding box center [469, 4] width 310 height 489
copy div "Книгопечатание изобретено сравнительно недавно. Считается, что первым печатным …"
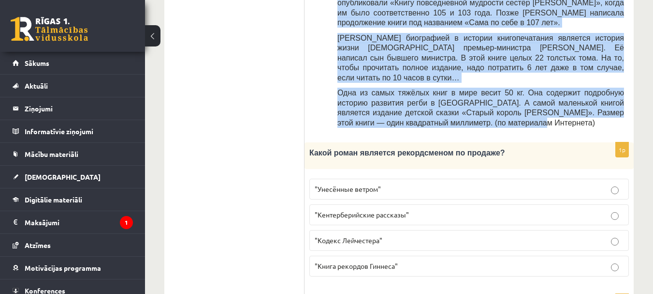
scroll to position [526, 0]
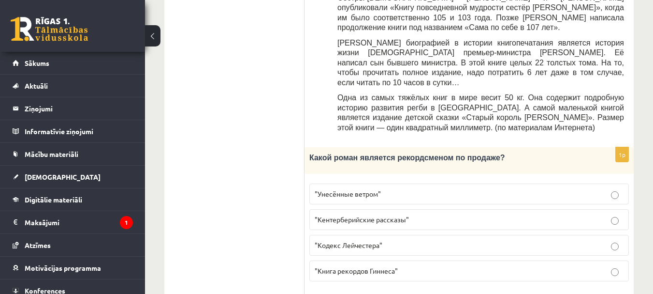
click at [468, 214] on p ""Кентерберийские рассказы"" at bounding box center [469, 219] width 309 height 10
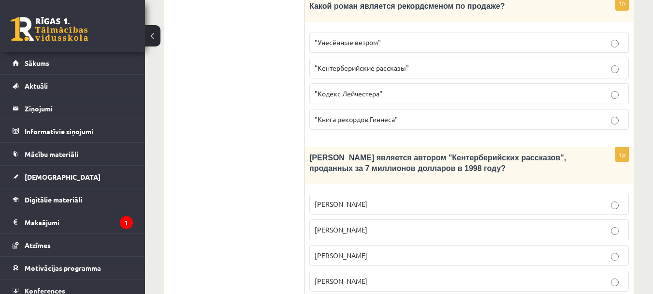
scroll to position [682, 0]
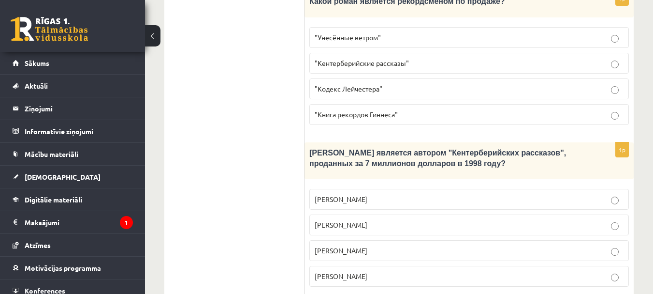
click at [438, 265] on label "Лопе де Вега" at bounding box center [470, 275] width 320 height 21
click at [446, 245] on p "Джефри Чосер" at bounding box center [469, 250] width 309 height 10
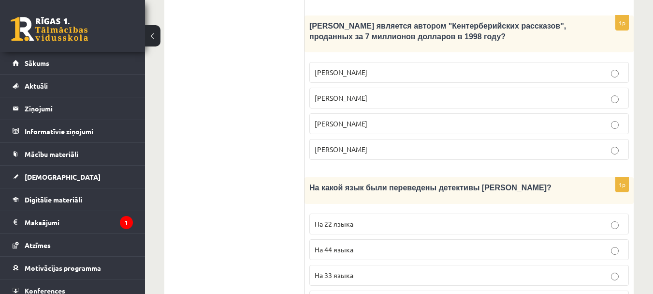
scroll to position [811, 0]
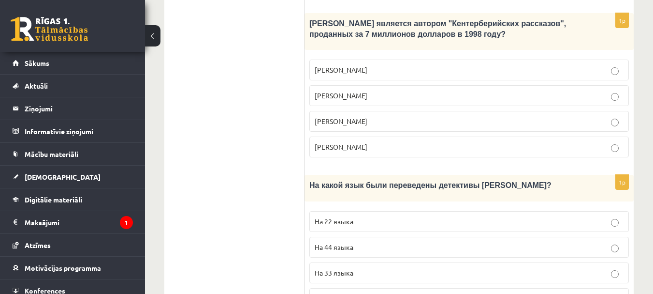
click at [543, 242] on p "На 44 языка" at bounding box center [469, 247] width 309 height 10
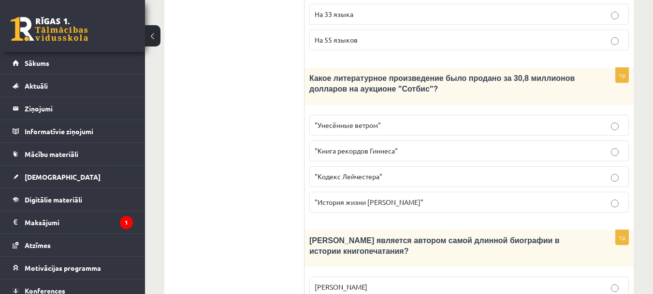
scroll to position [1097, 0]
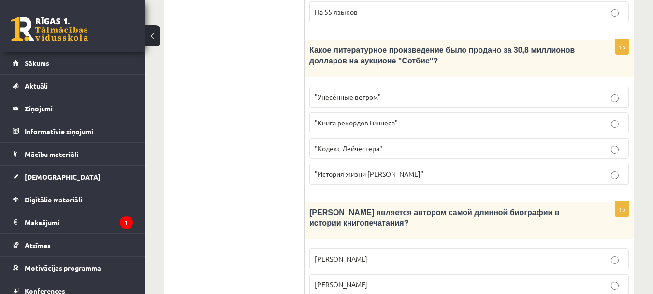
click at [383, 169] on span ""История жизни Уинстона Черчилля"" at bounding box center [369, 173] width 109 height 9
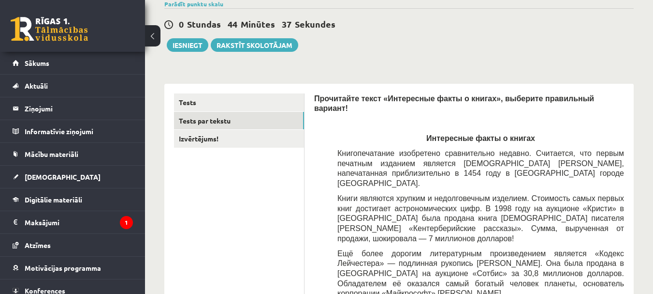
scroll to position [59, 0]
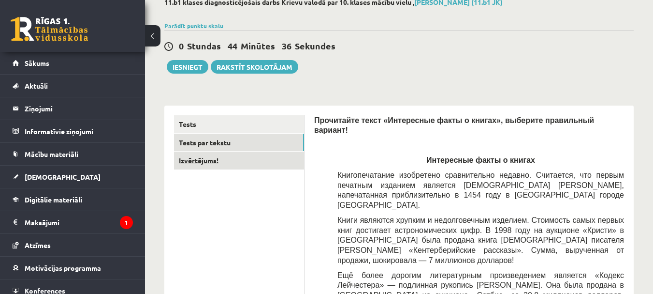
click at [249, 159] on link "Izvērtējums!" at bounding box center [239, 160] width 130 height 18
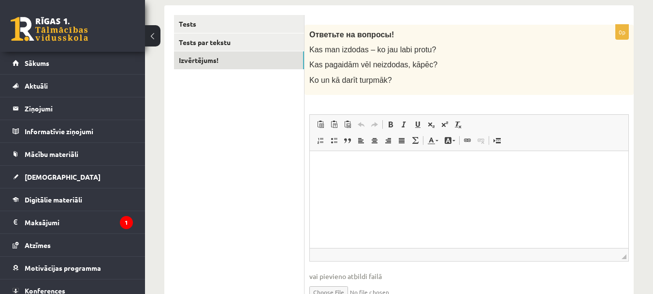
scroll to position [162, 0]
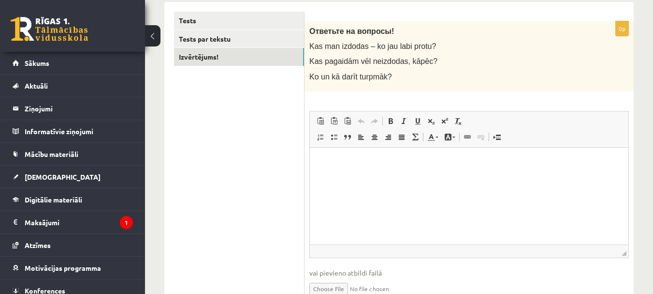
click at [435, 160] on p "Bagātinātā teksta redaktors, wiswyg-editor-user-answer-47363726887600" at bounding box center [469, 162] width 299 height 10
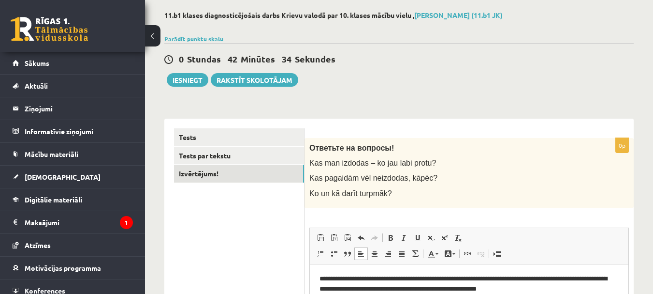
scroll to position [34, 0]
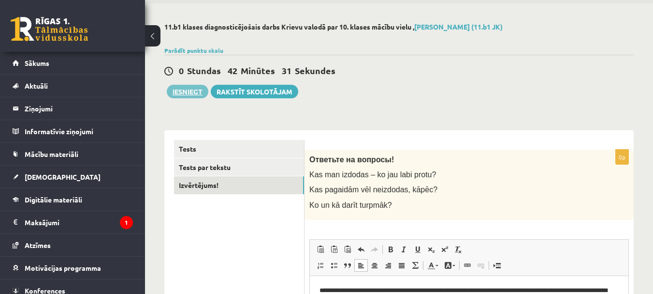
click at [184, 95] on button "Iesniegt" at bounding box center [188, 92] width 42 height 14
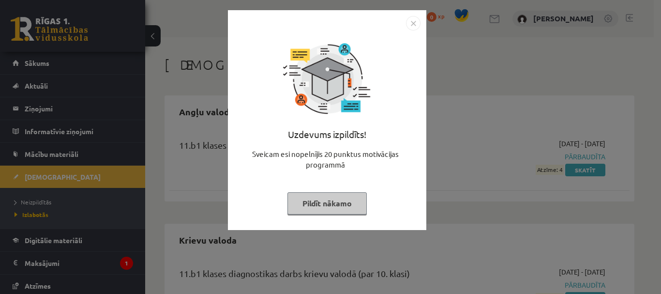
click at [350, 204] on button "Pildīt nākamo" at bounding box center [326, 203] width 79 height 22
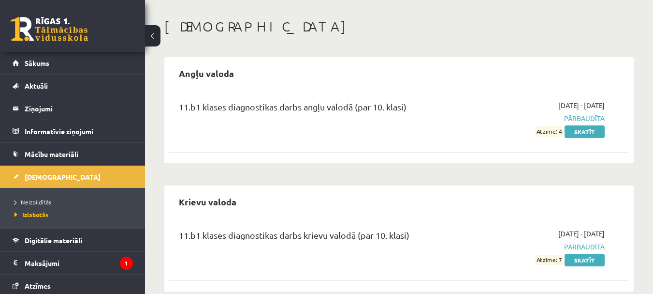
scroll to position [55, 0]
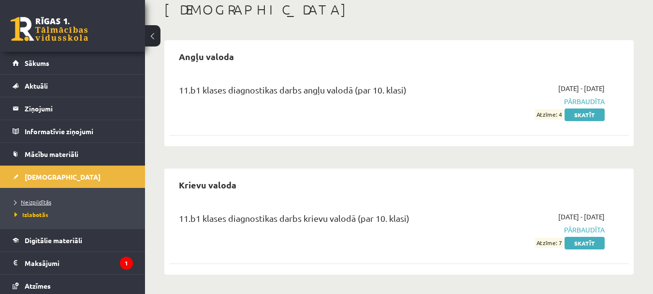
click at [61, 199] on link "Neizpildītās" at bounding box center [75, 201] width 121 height 9
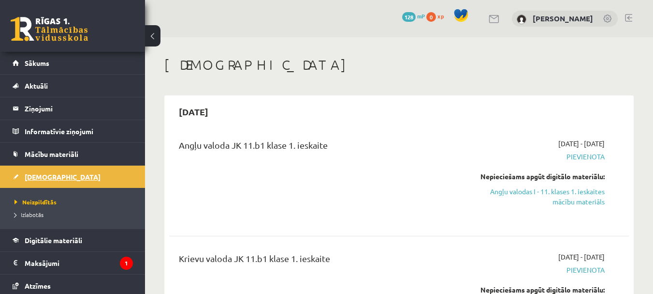
click at [86, 176] on link "[DEMOGRAPHIC_DATA]" at bounding box center [73, 176] width 120 height 22
